Goal: Transaction & Acquisition: Purchase product/service

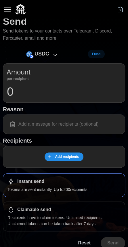
scroll to position [10, 0]
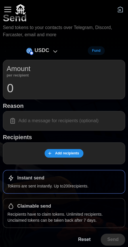
click at [97, 203] on div "Claimable send" at bounding box center [63, 206] width 113 height 7
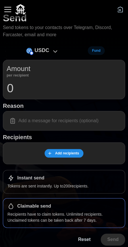
scroll to position [0, 0]
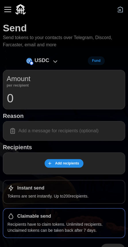
click at [52, 62] on icon at bounding box center [55, 61] width 7 height 7
click at [44, 57] on p "USDC" at bounding box center [42, 60] width 15 height 8
click at [48, 59] on p "USDC" at bounding box center [42, 60] width 15 height 8
click at [84, 96] on input "0" at bounding box center [64, 98] width 115 height 14
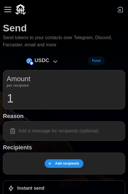
type input "1"
click at [74, 162] on span "Add recipients" at bounding box center [67, 163] width 24 height 8
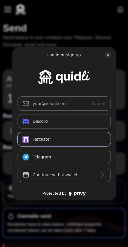
click at [96, 135] on button "Farcaster" at bounding box center [64, 139] width 93 height 14
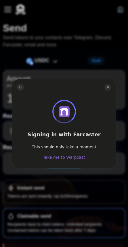
click at [58, 156] on link "Take me to Warpcast" at bounding box center [64, 157] width 42 height 6
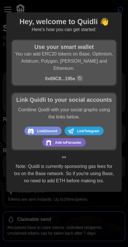
click at [74, 139] on span "Add to Farcaster" at bounding box center [68, 142] width 26 height 7
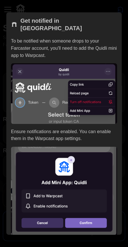
click at [98, 213] on img at bounding box center [64, 191] width 106 height 89
click at [87, 215] on img at bounding box center [64, 191] width 106 height 89
click at [97, 214] on img at bounding box center [64, 191] width 106 height 89
click at [111, 38] on p "To be notified when someone drops to your Farcaster account, you'll need to add…" at bounding box center [64, 48] width 106 height 21
click at [23, 63] on img at bounding box center [64, 93] width 106 height 60
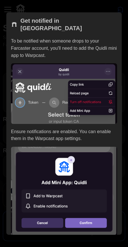
click at [114, 2] on div at bounding box center [64, 123] width 128 height 247
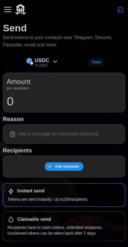
click at [56, 170] on span "Add recipients" at bounding box center [67, 166] width 24 height 8
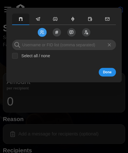
click at [14, 54] on input "Select all / none" at bounding box center [15, 56] width 6 height 6
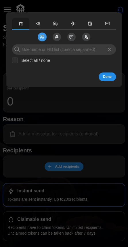
click at [17, 58] on input "Select all / none" at bounding box center [15, 61] width 6 height 6
click at [16, 58] on input "Select all / none" at bounding box center [15, 61] width 6 height 6
checkbox input "false"
click at [55, 33] on span "Send to Channels" at bounding box center [57, 37] width 12 height 12
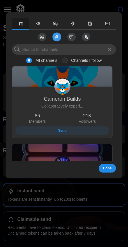
click at [71, 35] on icon "Send to Reactions" at bounding box center [71, 37] width 5 height 5
click at [85, 34] on span "Send to Followers" at bounding box center [86, 37] width 12 height 12
click at [41, 29] on button "button" at bounding box center [37, 24] width 17 height 12
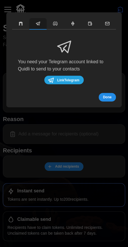
click at [15, 22] on button "button" at bounding box center [20, 24] width 17 height 12
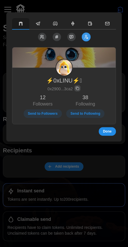
click at [110, 129] on span "Done" at bounding box center [107, 131] width 9 height 8
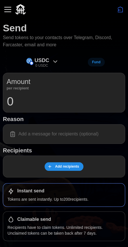
click at [100, 60] on button "Fund" at bounding box center [96, 62] width 17 height 9
click at [109, 72] on div "USDC 0 USDC Fund Amount per recipient 0 Reason Recipients Add recipients Instan…" at bounding box center [64, 157] width 122 height 203
click at [11, 6] on button "button" at bounding box center [8, 10] width 10 height 10
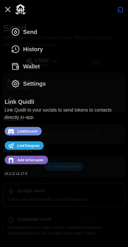
click at [18, 80] on icon "dots" at bounding box center [15, 83] width 9 height 9
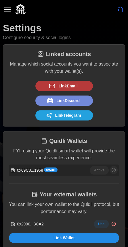
click at [109, 28] on div "Settings Configure security & social logins" at bounding box center [64, 32] width 122 height 20
click at [9, 8] on button "button" at bounding box center [8, 10] width 10 height 10
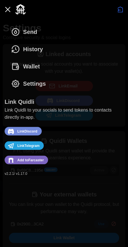
click at [26, 65] on span "Wallet" at bounding box center [31, 66] width 17 height 17
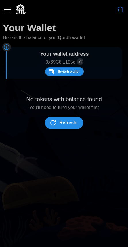
click at [72, 125] on span "Refresh" at bounding box center [67, 123] width 17 height 12
click at [75, 74] on span "Switch wallet" at bounding box center [69, 72] width 22 height 8
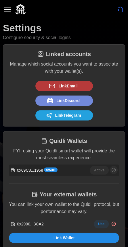
click at [115, 32] on div "Settings Configure security & social logins" at bounding box center [64, 32] width 122 height 20
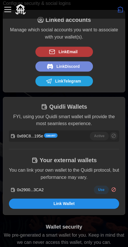
scroll to position [45, 0]
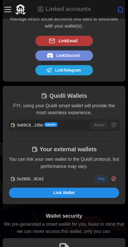
click at [78, 190] on span "Link Wallet" at bounding box center [63, 193] width 99 height 10
click at [102, 177] on span "Use" at bounding box center [101, 179] width 6 height 8
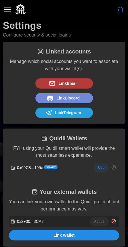
scroll to position [0, 0]
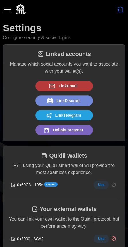
click at [9, 8] on button "button" at bounding box center [8, 10] width 10 height 10
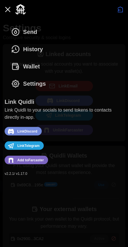
click at [21, 158] on span "Add to [GEOGRAPHIC_DATA]" at bounding box center [30, 159] width 26 height 7
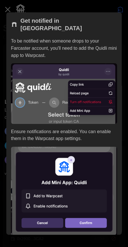
click at [112, 5] on div at bounding box center [64, 123] width 128 height 247
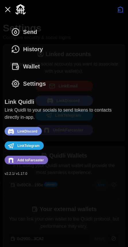
click at [28, 66] on span "Wallet" at bounding box center [31, 66] width 17 height 17
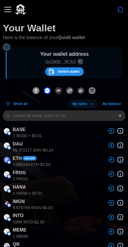
click at [16, 104] on span "Show all" at bounding box center [20, 104] width 14 height 8
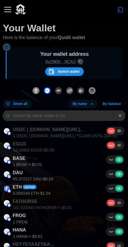
click at [16, 104] on span "Show all" at bounding box center [20, 104] width 14 height 8
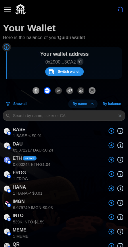
click at [17, 106] on span "Show all" at bounding box center [20, 104] width 14 height 8
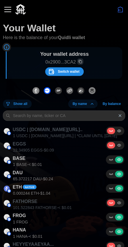
click at [118, 201] on icon at bounding box center [119, 202] width 5 height 5
click at [116, 200] on input "radio" at bounding box center [116, 200] width 0 height 0
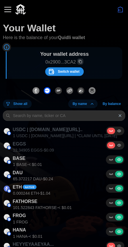
click at [119, 145] on icon at bounding box center [119, 145] width 5 height 5
click at [116, 143] on input "radio" at bounding box center [116, 143] width 0 height 0
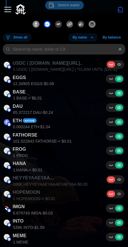
scroll to position [67, 0]
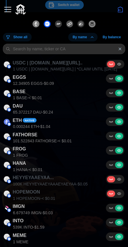
click at [119, 178] on icon at bounding box center [119, 179] width 5 height 5
click at [116, 177] on input "radio" at bounding box center [116, 177] width 0 height 0
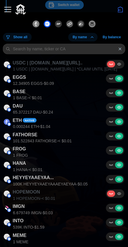
click at [119, 192] on icon at bounding box center [119, 193] width 5 height 5
click at [116, 191] on input "radio" at bounding box center [116, 191] width 0 height 0
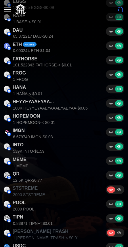
scroll to position [151, 0]
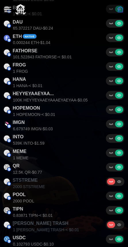
click at [119, 179] on icon at bounding box center [119, 181] width 5 height 5
click at [116, 179] on input "radio" at bounding box center [116, 179] width 0 height 0
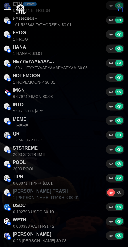
scroll to position [183, 0]
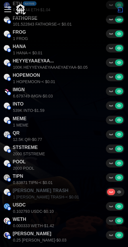
click at [118, 190] on icon at bounding box center [119, 192] width 5 height 5
click at [116, 190] on input "radio" at bounding box center [116, 190] width 0 height 0
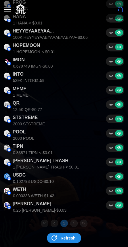
scroll to position [215, 0]
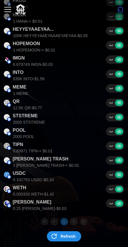
click at [72, 231] on span "Refresh" at bounding box center [67, 236] width 15 height 10
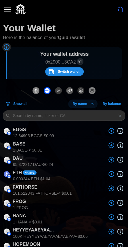
click at [91, 107] on span "By name" at bounding box center [83, 104] width 22 height 8
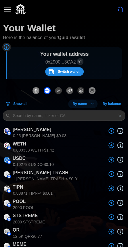
click at [92, 104] on icon "dots" at bounding box center [92, 104] width 5 height 5
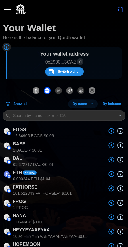
click at [92, 104] on icon "dots" at bounding box center [92, 104] width 5 height 5
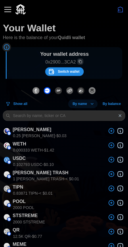
click at [93, 104] on icon "dots" at bounding box center [92, 103] width 2 height 1
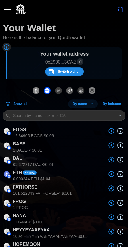
click at [82, 105] on span "By name" at bounding box center [79, 104] width 14 height 8
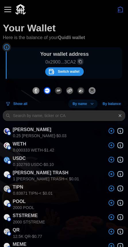
click at [89, 106] on span "By name" at bounding box center [83, 104] width 22 height 8
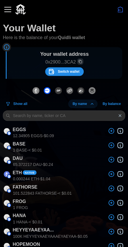
click at [19, 101] on span "Show all" at bounding box center [20, 104] width 14 height 8
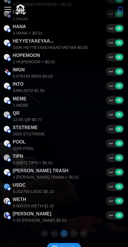
scroll to position [215, 0]
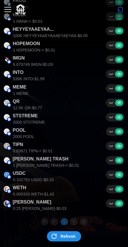
click at [72, 232] on span "Refresh" at bounding box center [67, 236] width 15 height 10
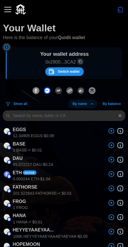
click at [79, 70] on button "Switch wallet" at bounding box center [64, 71] width 39 height 9
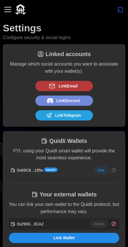
click at [102, 169] on span "Use" at bounding box center [101, 170] width 6 height 8
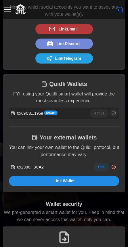
scroll to position [57, 0]
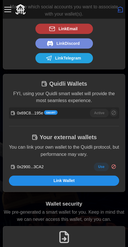
click at [102, 166] on span "Use" at bounding box center [101, 167] width 6 height 8
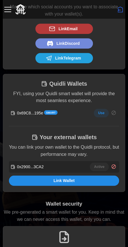
click at [101, 112] on span "Use" at bounding box center [101, 113] width 6 height 8
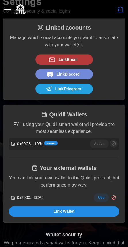
scroll to position [0, 0]
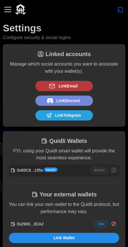
click at [115, 29] on div "Settings Configure security & social logins" at bounding box center [64, 32] width 122 height 20
click at [9, 9] on button "button" at bounding box center [8, 10] width 10 height 10
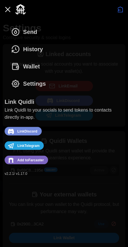
click at [41, 69] on button "Wallet" at bounding box center [27, 66] width 45 height 17
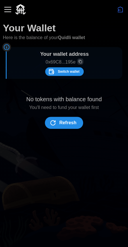
click at [77, 121] on button "Refresh" at bounding box center [64, 123] width 38 height 12
click at [75, 73] on span "Switch wallet" at bounding box center [69, 72] width 22 height 8
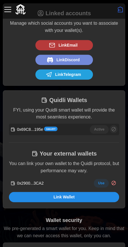
scroll to position [42, 0]
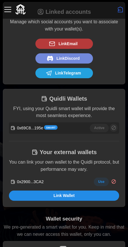
click at [103, 178] on span "Use" at bounding box center [101, 182] width 6 height 8
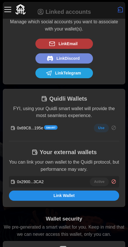
click at [107, 192] on span "Link Wallet" at bounding box center [63, 196] width 99 height 10
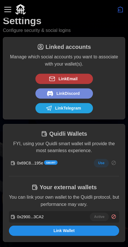
scroll to position [0, 0]
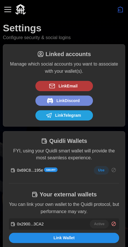
click at [9, 8] on button "button" at bounding box center [8, 10] width 10 height 10
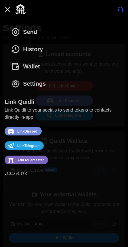
click at [24, 63] on span "Wallet" at bounding box center [31, 66] width 17 height 17
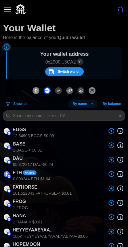
click at [9, 8] on button "button" at bounding box center [8, 10] width 10 height 10
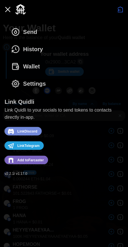
click at [22, 29] on span "Send" at bounding box center [24, 32] width 26 height 17
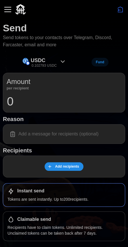
click at [59, 59] on icon at bounding box center [62, 61] width 7 height 7
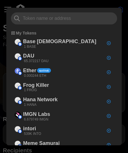
click at [12, 27] on div "My Tokens Base God 1 BASE DAU 65.372217 DAU Ether Native 0.000244 ETH Frog Kill…" at bounding box center [64, 85] width 106 height 147
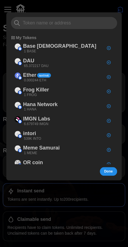
click at [14, 35] on div "My Tokens" at bounding box center [62, 38] width 103 height 6
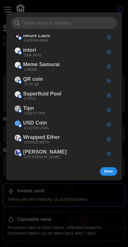
click at [109, 81] on icon "button" at bounding box center [109, 80] width 0 height 1
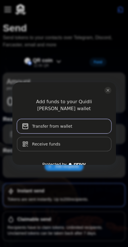
click at [96, 119] on button "Transfer from wallet" at bounding box center [64, 126] width 94 height 14
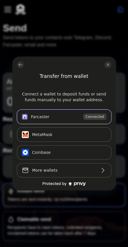
click at [69, 115] on button "Farcaster Connected" at bounding box center [64, 117] width 94 height 14
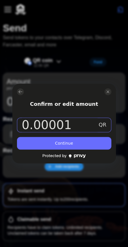
click at [56, 125] on input "0.00001" at bounding box center [60, 125] width 76 height 14
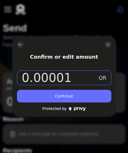
click at [56, 75] on input "0.00001" at bounding box center [60, 78] width 76 height 14
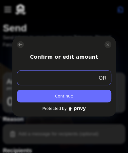
type input "1"
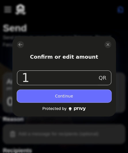
click at [103, 91] on button "Continue" at bounding box center [64, 96] width 94 height 13
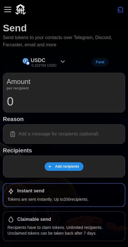
click at [53, 60] on div "USDC 0.102793 USDC" at bounding box center [44, 62] width 26 height 12
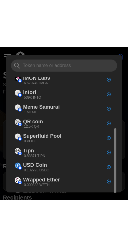
scroll to position [30, 0]
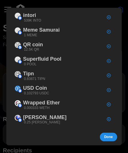
click at [108, 135] on span "Done" at bounding box center [108, 137] width 9 height 8
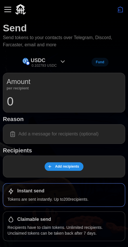
scroll to position [13, 0]
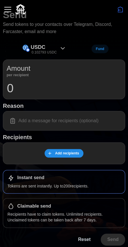
click at [82, 205] on div "Claimable send" at bounding box center [63, 206] width 113 height 7
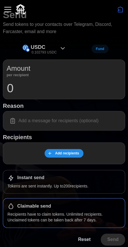
scroll to position [0, 0]
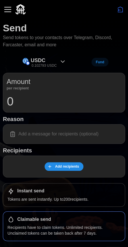
click at [5, 13] on button "button" at bounding box center [8, 10] width 10 height 10
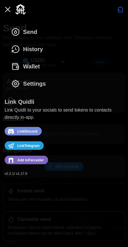
click at [33, 52] on span "History" at bounding box center [33, 49] width 20 height 17
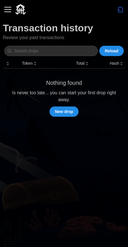
click at [9, 9] on div "button" at bounding box center [7, 9] width 7 height 1
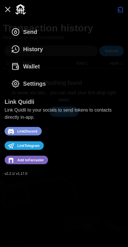
click at [20, 32] on span "Send" at bounding box center [24, 32] width 26 height 17
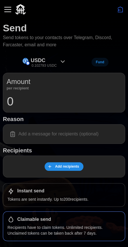
click at [61, 99] on input "0" at bounding box center [64, 101] width 115 height 14
type input "0.001"
click at [66, 165] on span "Add recipients" at bounding box center [67, 166] width 24 height 8
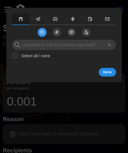
click at [87, 32] on icon "Send to Followers" at bounding box center [87, 32] width 2 height 1
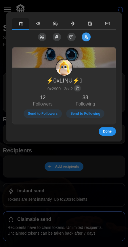
click at [33, 23] on button "button" at bounding box center [37, 24] width 17 height 12
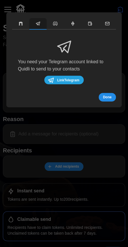
click at [55, 24] on icon "button" at bounding box center [55, 23] width 4 height 3
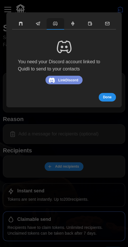
click at [75, 27] on button "button" at bounding box center [72, 24] width 17 height 12
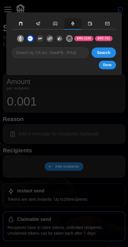
click at [95, 25] on button "button" at bounding box center [89, 24] width 17 height 12
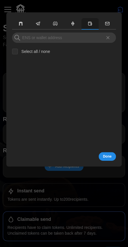
click at [108, 24] on icon "button" at bounding box center [107, 23] width 4 height 3
click at [87, 27] on button "button" at bounding box center [89, 24] width 17 height 12
click at [73, 23] on icon "button" at bounding box center [72, 23] width 3 height 1
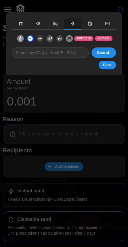
click at [90, 25] on icon "button" at bounding box center [89, 23] width 3 height 3
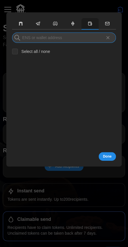
click at [91, 35] on input at bounding box center [64, 37] width 104 height 10
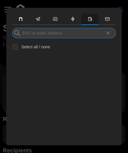
type input "0"
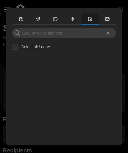
click at [110, 19] on button "button" at bounding box center [107, 20] width 17 height 12
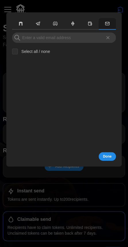
click at [89, 25] on icon "button" at bounding box center [89, 23] width 3 height 3
click at [71, 24] on icon "button" at bounding box center [72, 23] width 5 height 5
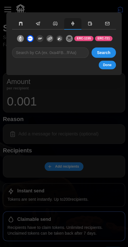
click at [54, 23] on icon "button" at bounding box center [55, 23] width 4 height 3
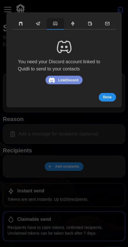
click at [37, 22] on icon "button" at bounding box center [37, 23] width 5 height 5
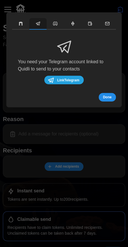
click at [19, 24] on icon "button" at bounding box center [19, 23] width 1 height 3
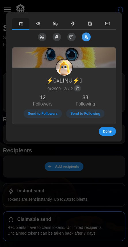
click at [49, 110] on span "Send to Followers" at bounding box center [43, 114] width 30 height 8
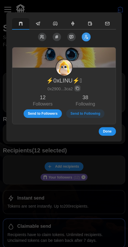
click at [110, 131] on span "Done" at bounding box center [107, 131] width 9 height 8
